Goal: Information Seeking & Learning: Learn about a topic

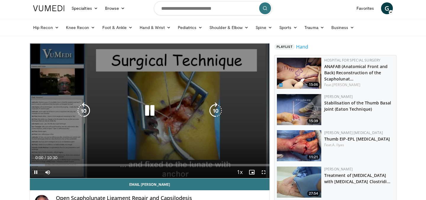
scroll to position [18, 0]
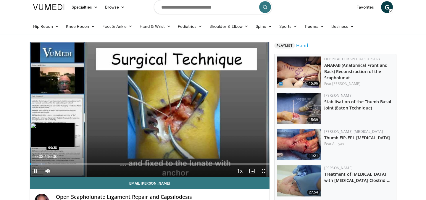
click at [41, 163] on div "Progress Bar" at bounding box center [41, 164] width 1 height 2
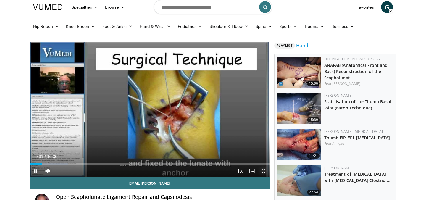
click at [260, 168] on span "Video Player" at bounding box center [263, 171] width 12 height 12
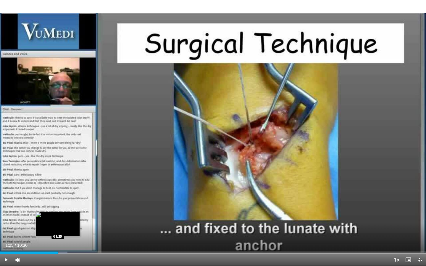
click at [58, 199] on div "Progress Bar" at bounding box center [58, 252] width 1 height 2
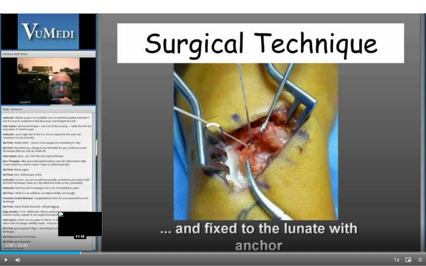
click at [80, 199] on div "Loaded : 17.41% 01:58 01:58" at bounding box center [213, 251] width 426 height 6
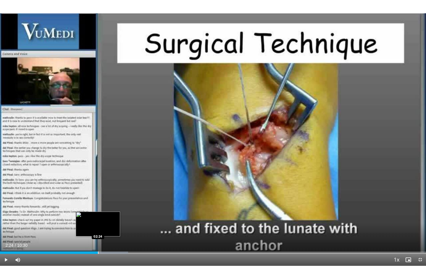
click at [98, 199] on div "Loaded : 30.08% 02:24 02:24" at bounding box center [213, 251] width 426 height 6
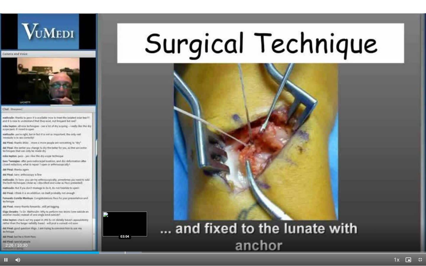
click at [125, 199] on div "Progress Bar" at bounding box center [125, 252] width 1 height 2
click at [124, 199] on div "Progress Bar" at bounding box center [124, 252] width 1 height 2
click at [121, 199] on div "Progress Bar" at bounding box center [121, 252] width 1 height 2
click at [115, 199] on div "Progress Bar" at bounding box center [115, 252] width 1 height 2
click at [111, 199] on div "Progress Bar" at bounding box center [111, 252] width 1 height 2
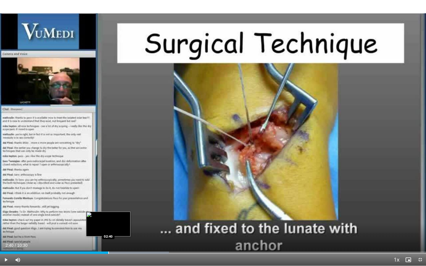
click at [108, 199] on div "Progress Bar" at bounding box center [108, 252] width 1 height 2
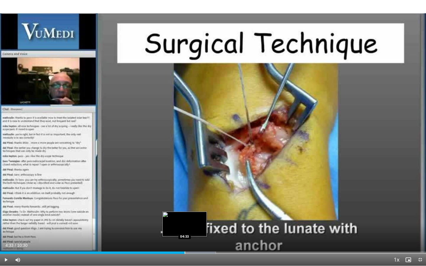
click at [184, 199] on div "Progress Bar" at bounding box center [184, 252] width 1 height 2
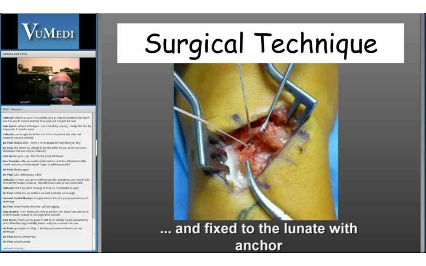
click at [193, 199] on div "10 seconds Tap to unmute" at bounding box center [213, 133] width 426 height 266
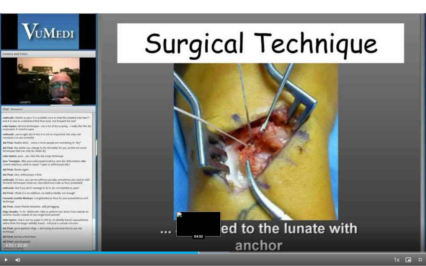
click at [198, 199] on div "Progress Bar" at bounding box center [198, 252] width 1 height 2
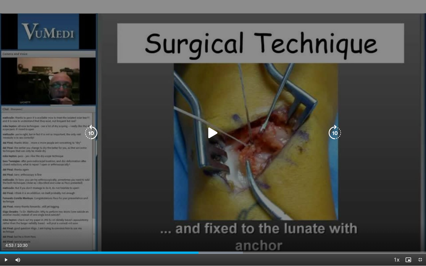
click at [209, 127] on icon "Video Player" at bounding box center [213, 133] width 17 height 17
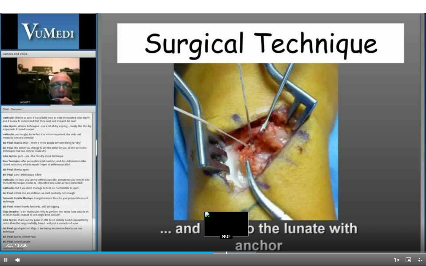
click at [226, 199] on div "Loaded : 60.17% 05:15 05:34" at bounding box center [213, 251] width 426 height 6
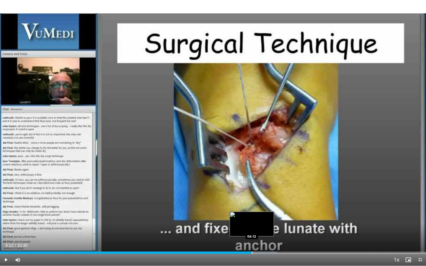
click at [251, 199] on div "Loaded : 64.92% 05:41 06:12" at bounding box center [213, 251] width 426 height 6
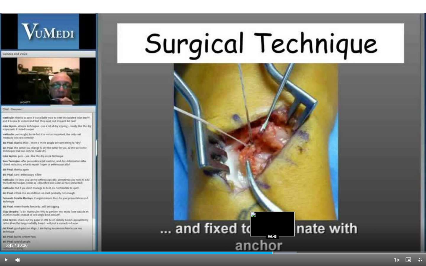
click at [272, 199] on div "Loaded : 69.67% 06:14 06:43" at bounding box center [213, 251] width 426 height 6
click at [295, 199] on div "Progress Bar" at bounding box center [295, 252] width 1 height 2
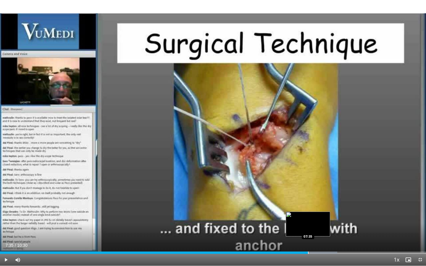
click at [308, 199] on div "Progress Bar" at bounding box center [308, 252] width 1 height 2
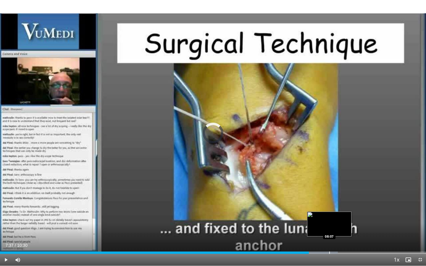
click at [329, 199] on div "Progress Bar" at bounding box center [329, 252] width 1 height 2
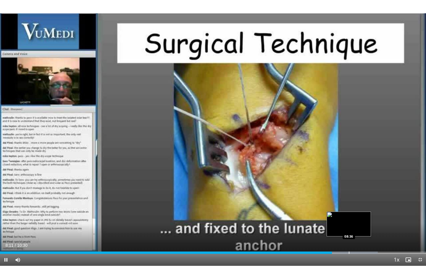
click at [348, 199] on div "Loaded : 88.67% 08:11 08:36" at bounding box center [213, 251] width 426 height 6
click at [363, 199] on div "Progress Bar" at bounding box center [363, 252] width 1 height 2
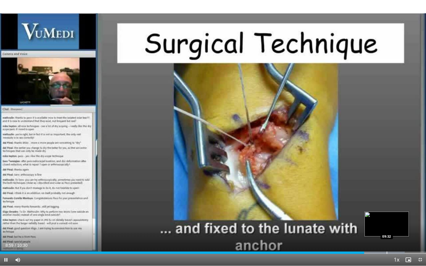
click at [386, 199] on div "Progress Bar" at bounding box center [386, 252] width 1 height 2
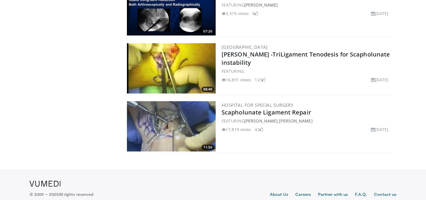
scroll to position [1155, 0]
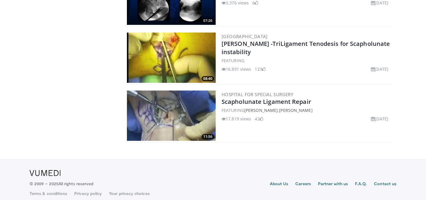
click at [186, 108] on img at bounding box center [171, 115] width 89 height 50
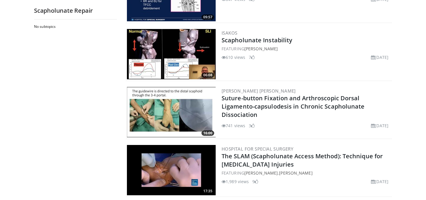
scroll to position [0, 0]
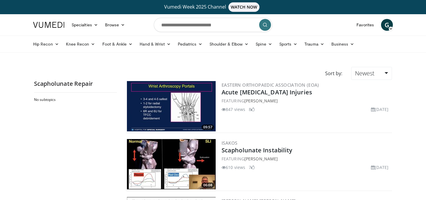
click at [173, 104] on img at bounding box center [171, 106] width 89 height 50
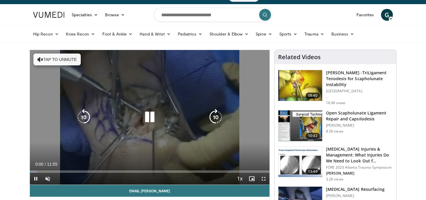
scroll to position [11, 0]
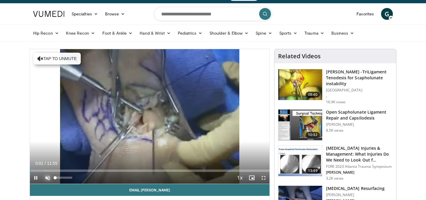
click at [47, 175] on span "Video Player" at bounding box center [48, 178] width 12 height 12
click at [259, 178] on span "Video Player" at bounding box center [263, 178] width 12 height 12
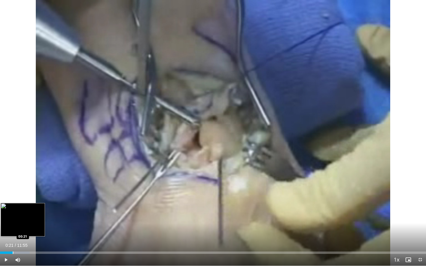
click at [13, 199] on div "Loaded : 6.96% 00:07 00:21" at bounding box center [213, 251] width 426 height 6
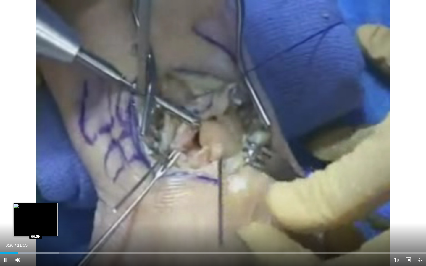
click at [35, 199] on div "Progress Bar" at bounding box center [35, 252] width 1 height 2
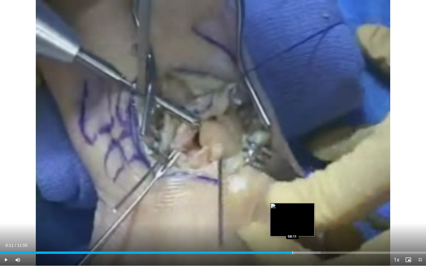
click at [292, 199] on div "Progress Bar" at bounding box center [292, 252] width 1 height 2
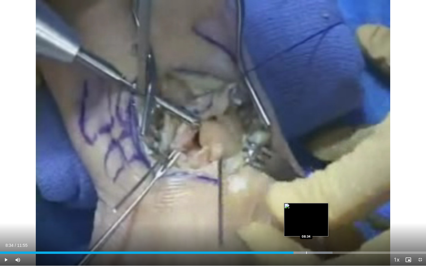
click at [306, 199] on div "Progress Bar" at bounding box center [306, 252] width 1 height 2
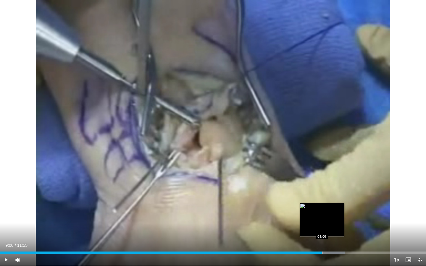
click at [322, 199] on div "Loaded : 80.88% 09:00 09:00" at bounding box center [213, 251] width 426 height 6
click at [335, 199] on div "Loaded : 85.06% 09:04 09:24" at bounding box center [213, 251] width 426 height 6
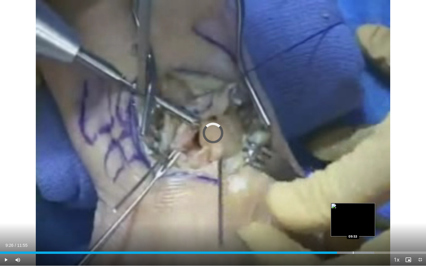
click at [353, 199] on div "Progress Bar" at bounding box center [353, 252] width 1 height 2
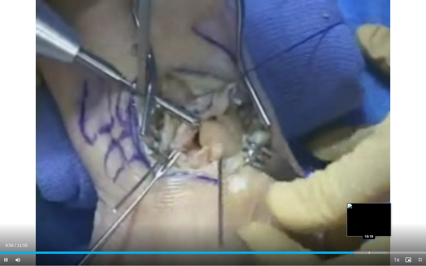
click at [369, 199] on div "Progress Bar" at bounding box center [369, 252] width 1 height 2
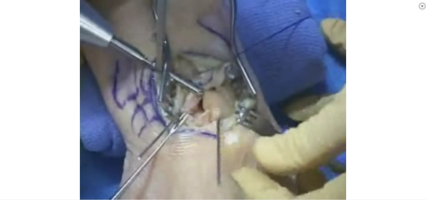
scroll to position [370, 0]
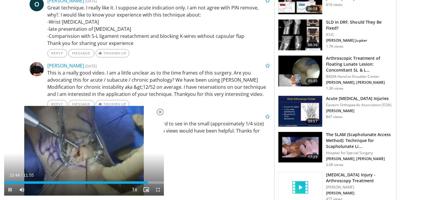
click at [161, 112] on span "Video Player" at bounding box center [160, 112] width 12 height 12
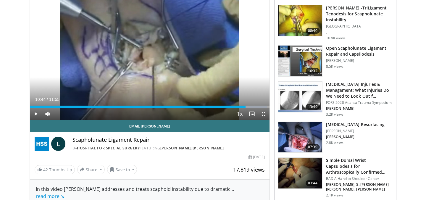
scroll to position [77, 0]
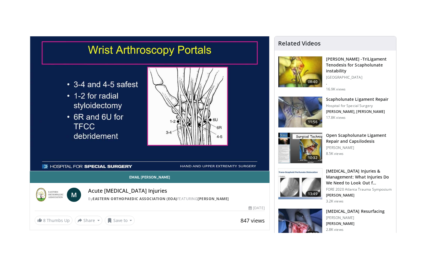
scroll to position [61, 0]
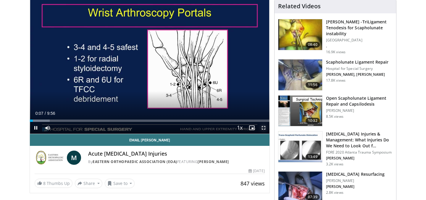
click at [263, 128] on span "Video Player" at bounding box center [263, 128] width 12 height 12
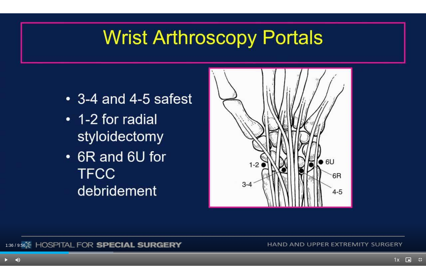
click at [69, 199] on div "Loaded : 26.62% 1:31 1:36" at bounding box center [213, 251] width 426 height 6
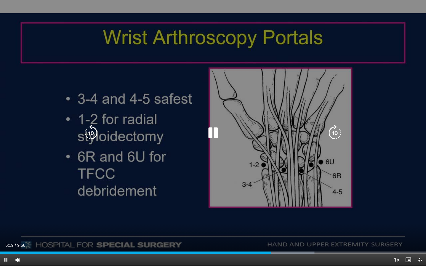
click at [93, 131] on icon "Video Player" at bounding box center [91, 133] width 17 height 17
click at [214, 130] on icon "Video Player" at bounding box center [213, 133] width 17 height 17
click at [209, 129] on icon "Video Player" at bounding box center [213, 133] width 17 height 17
click at [215, 132] on icon "Video Player" at bounding box center [213, 133] width 17 height 17
click at [211, 134] on icon "Video Player" at bounding box center [213, 133] width 17 height 17
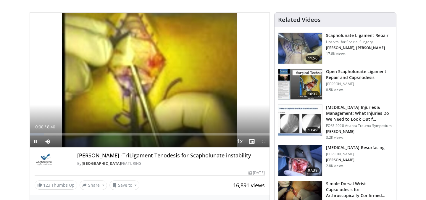
scroll to position [48, 0]
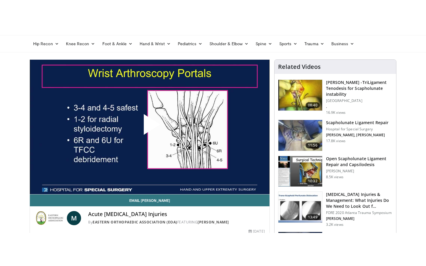
scroll to position [35, 0]
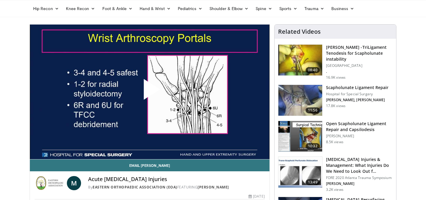
click at [150, 92] on span "Video Player" at bounding box center [150, 92] width 0 height 0
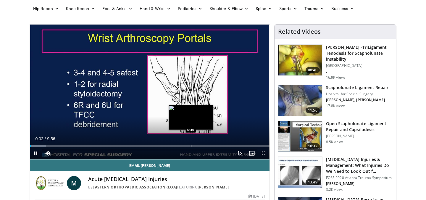
click at [191, 146] on div "Progress Bar" at bounding box center [191, 146] width 1 height 2
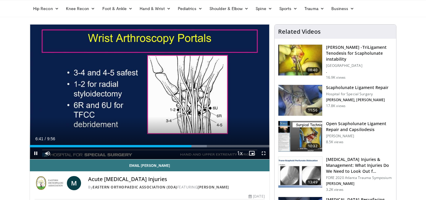
click at [215, 148] on div "Current Time 6:41 / Duration 9:56 Pause Skip Backward Skip Forward Mute Loaded …" at bounding box center [149, 153] width 239 height 12
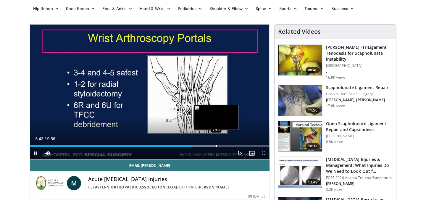
click at [216, 146] on div "Progress Bar" at bounding box center [216, 146] width 1 height 2
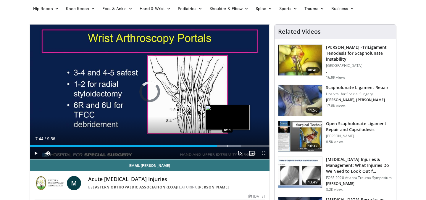
click at [227, 145] on div "Progress Bar" at bounding box center [227, 146] width 1 height 2
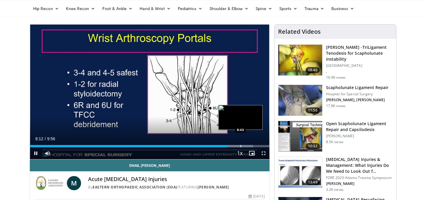
click at [240, 145] on div "Progress Bar" at bounding box center [240, 146] width 1 height 2
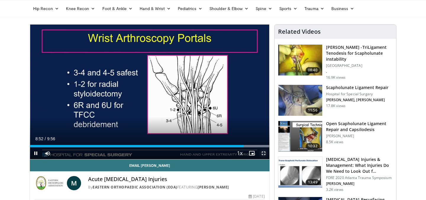
click at [263, 154] on span "Video Player" at bounding box center [263, 153] width 12 height 12
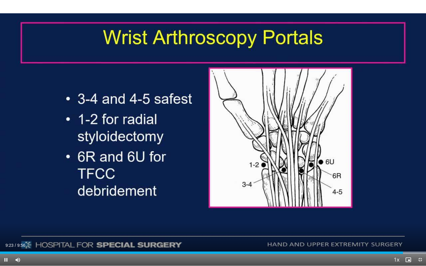
click at [215, 137] on div "10 seconds Tap to unmute" at bounding box center [213, 133] width 426 height 266
click at [212, 137] on div "10 seconds Tap to unmute" at bounding box center [213, 133] width 426 height 266
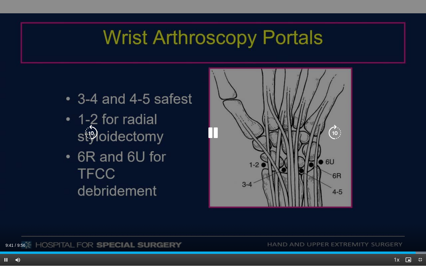
click at [93, 128] on icon "Video Player" at bounding box center [91, 133] width 17 height 17
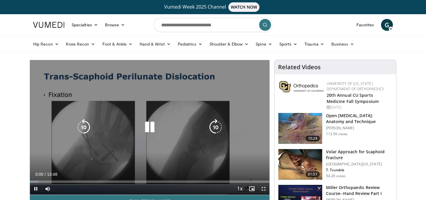
click at [149, 127] on icon "Video Player" at bounding box center [149, 127] width 17 height 17
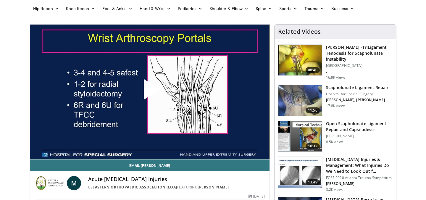
click at [150, 92] on span "Video Player" at bounding box center [150, 92] width 0 height 0
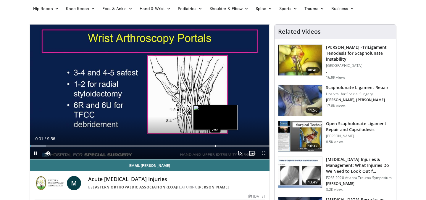
click at [215, 146] on div "Progress Bar" at bounding box center [215, 146] width 1 height 2
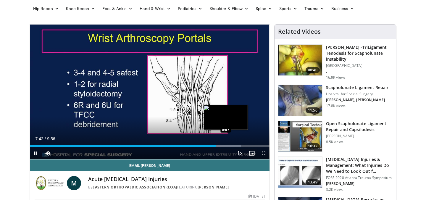
click at [225, 147] on div "Progress Bar" at bounding box center [225, 146] width 1 height 2
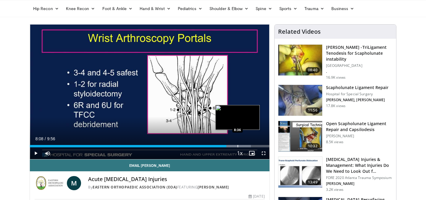
click at [237, 146] on div "Progress Bar" at bounding box center [237, 146] width 1 height 2
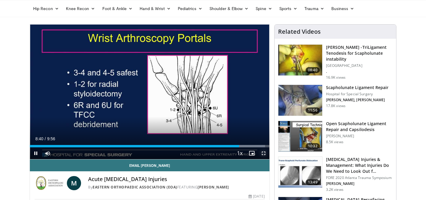
click at [262, 152] on span "Video Player" at bounding box center [263, 153] width 12 height 12
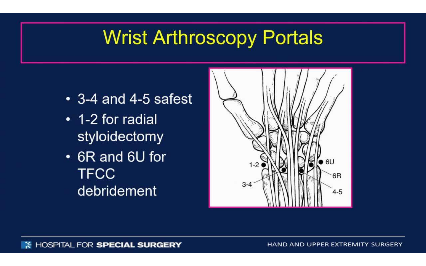
click at [213, 137] on div "10 seconds Tap to unmute" at bounding box center [213, 133] width 426 height 266
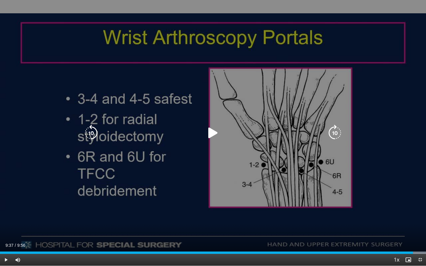
click at [211, 129] on icon "Video Player" at bounding box center [213, 133] width 17 height 17
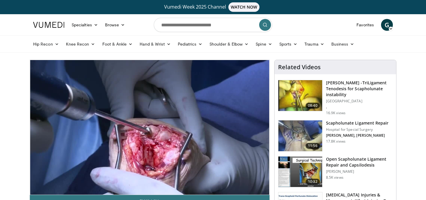
click at [310, 129] on img at bounding box center [300, 135] width 44 height 31
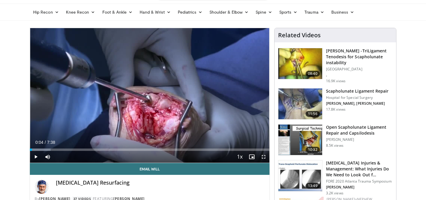
scroll to position [33, 0]
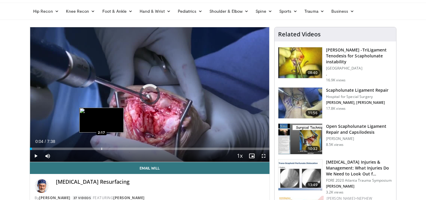
click at [101, 149] on div "Progress Bar" at bounding box center [101, 148] width 1 height 2
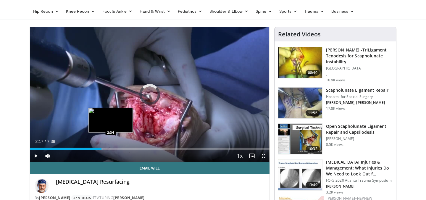
click at [111, 146] on div "Loaded : 30.46% 2:17 2:34" at bounding box center [149, 147] width 239 height 6
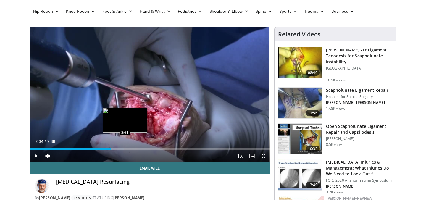
click at [125, 145] on div "Loaded : 39.28% 2:34 3:01" at bounding box center [149, 147] width 239 height 6
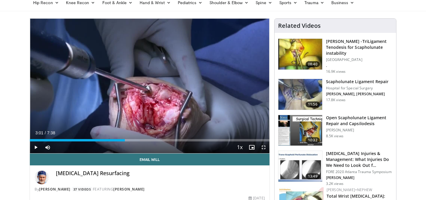
scroll to position [46, 0]
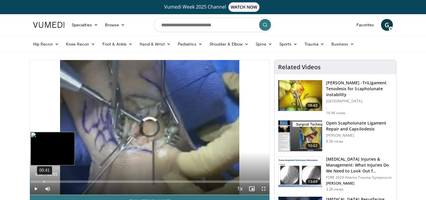
click at [44, 181] on div "00:41" at bounding box center [44, 181] width 1 height 2
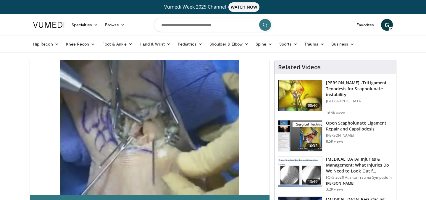
click at [48, 181] on div "10 seconds Tap to unmute" at bounding box center [149, 127] width 239 height 134
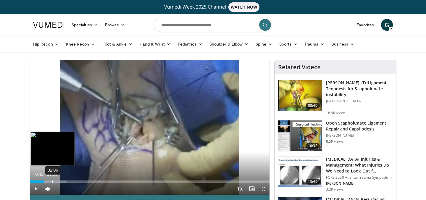
click at [52, 181] on div "01:06" at bounding box center [52, 181] width 1 height 2
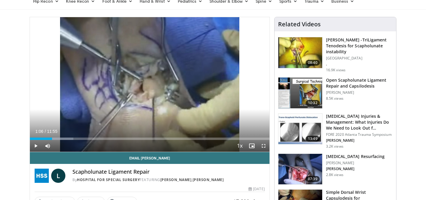
scroll to position [43, 0]
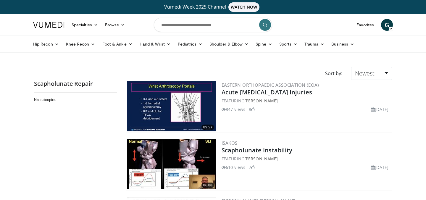
click at [161, 104] on img at bounding box center [171, 106] width 89 height 50
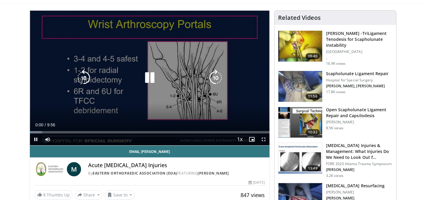
scroll to position [56, 0]
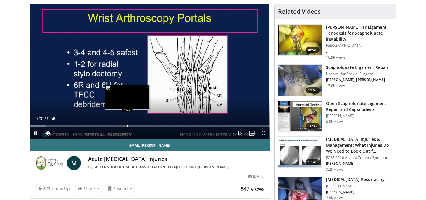
click at [127, 125] on div "Progress Bar" at bounding box center [127, 126] width 1 height 2
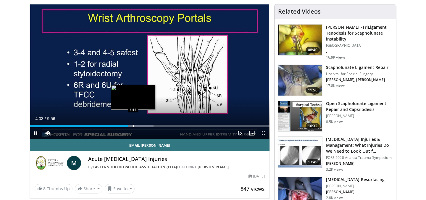
click at [133, 126] on div "Progress Bar" at bounding box center [133, 126] width 1 height 2
click at [142, 125] on div "Progress Bar" at bounding box center [142, 126] width 1 height 2
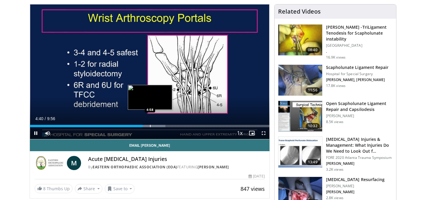
click at [150, 125] on div "Progress Bar" at bounding box center [150, 126] width 1 height 2
click at [155, 125] on div "Progress Bar" at bounding box center [155, 126] width 1 height 2
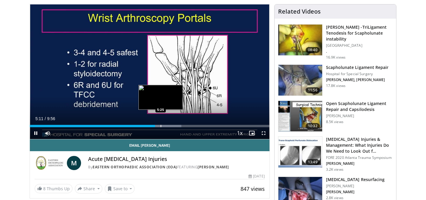
click at [160, 125] on div "Progress Bar" at bounding box center [160, 126] width 1 height 2
click at [166, 125] on div "Progress Bar" at bounding box center [166, 126] width 1 height 2
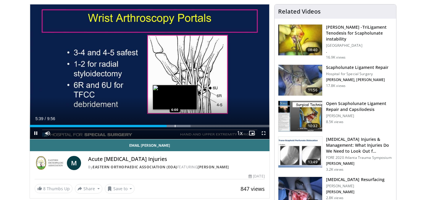
click at [175, 125] on div "Progress Bar" at bounding box center [175, 126] width 1 height 2
click at [167, 124] on div "Loaded : 71.56% 6:01 5:40" at bounding box center [149, 124] width 239 height 6
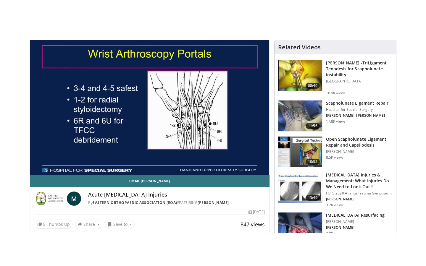
scroll to position [51, 0]
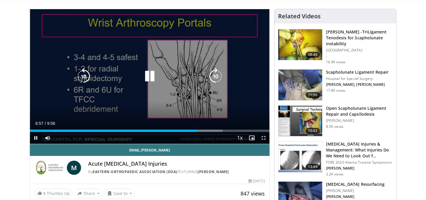
click at [149, 75] on icon "Video Player" at bounding box center [149, 76] width 17 height 17
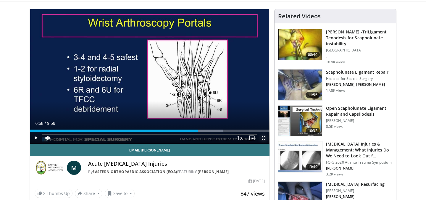
click at [261, 137] on span "Video Player" at bounding box center [263, 138] width 12 height 12
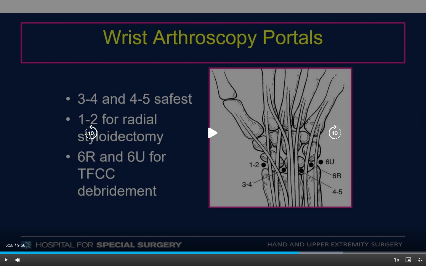
click at [211, 137] on icon "Video Player" at bounding box center [213, 133] width 17 height 17
click at [94, 131] on icon "Video Player" at bounding box center [91, 133] width 17 height 17
click at [208, 132] on icon "Video Player" at bounding box center [213, 133] width 17 height 17
click at [333, 136] on icon "Video Player" at bounding box center [334, 133] width 17 height 17
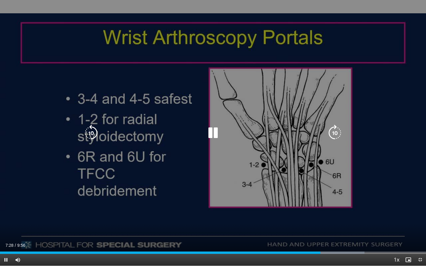
click at [333, 136] on icon "Video Player" at bounding box center [334, 133] width 17 height 17
click at [332, 133] on icon "Video Player" at bounding box center [334, 133] width 17 height 17
click at [91, 127] on icon "Video Player" at bounding box center [91, 133] width 17 height 17
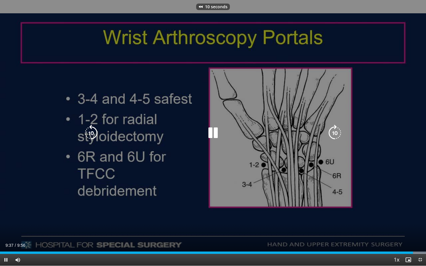
click at [91, 127] on icon "Video Player" at bounding box center [91, 133] width 17 height 17
click at [332, 135] on icon "Video Player" at bounding box center [334, 133] width 17 height 17
